Goal: Find specific page/section: Find specific page/section

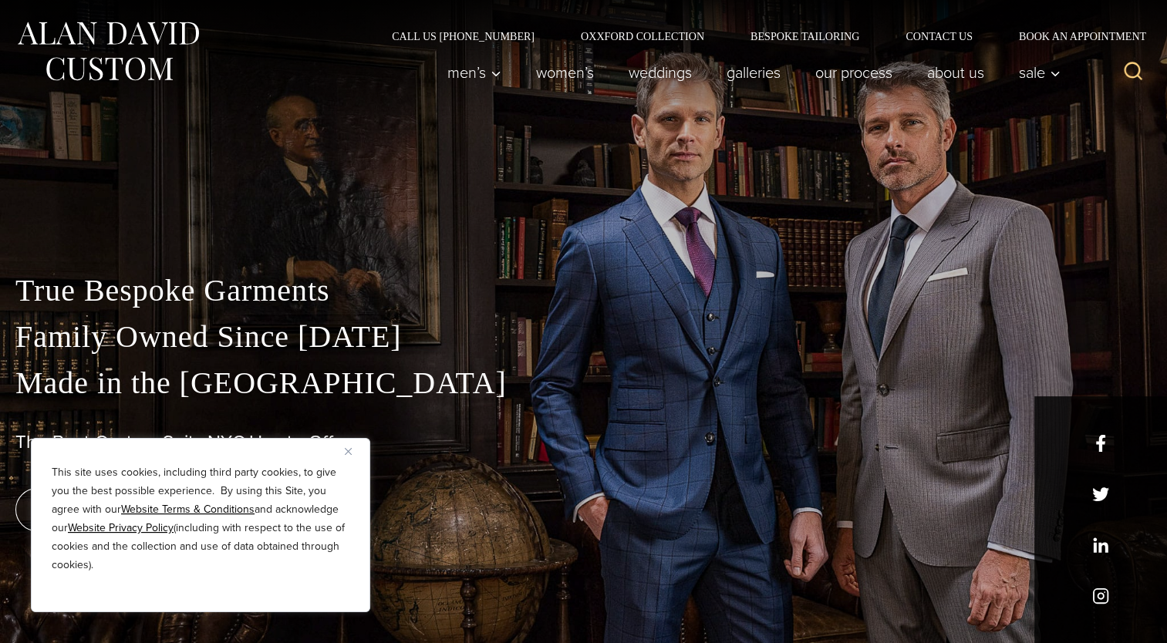
click at [350, 452] on img "Close" at bounding box center [348, 451] width 7 height 7
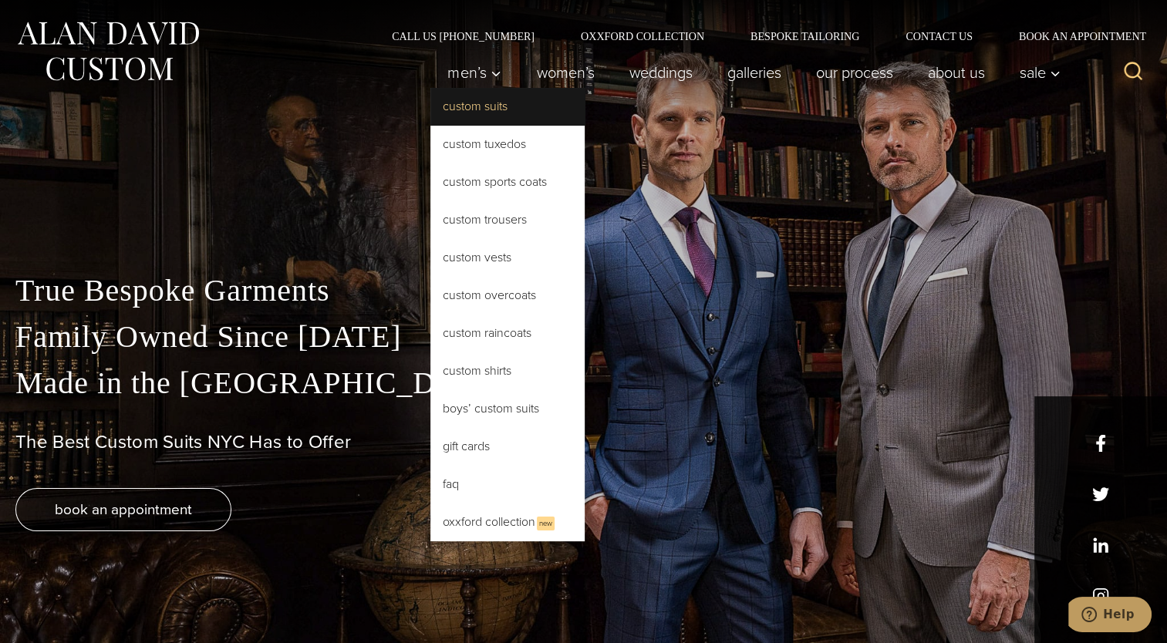
click at [517, 103] on link "Custom Suits" at bounding box center [507, 106] width 154 height 37
